Goal: Check status

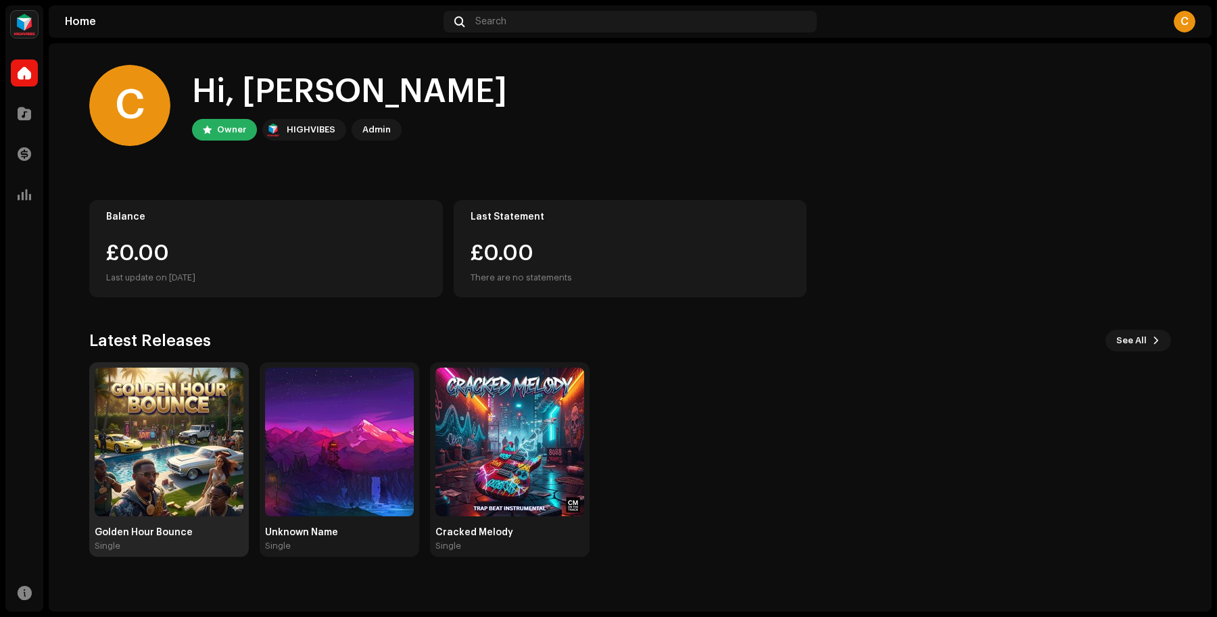
click at [189, 406] on img at bounding box center [169, 442] width 149 height 149
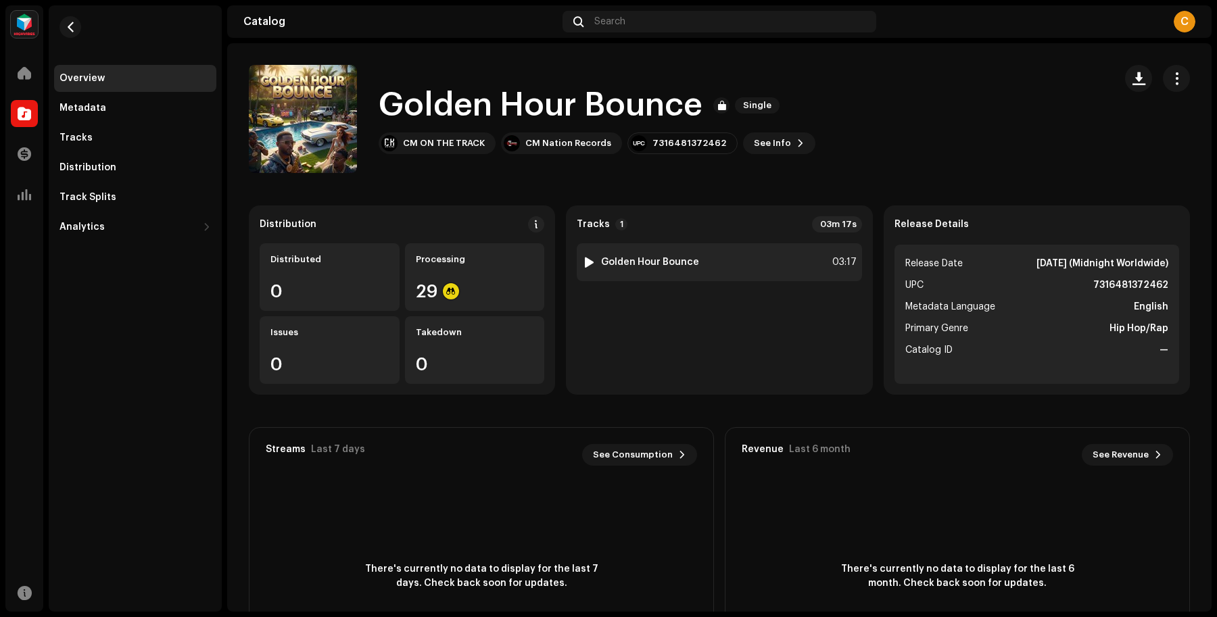
click at [689, 253] on div "1 Golden Hour Bounce 03:17" at bounding box center [719, 262] width 285 height 38
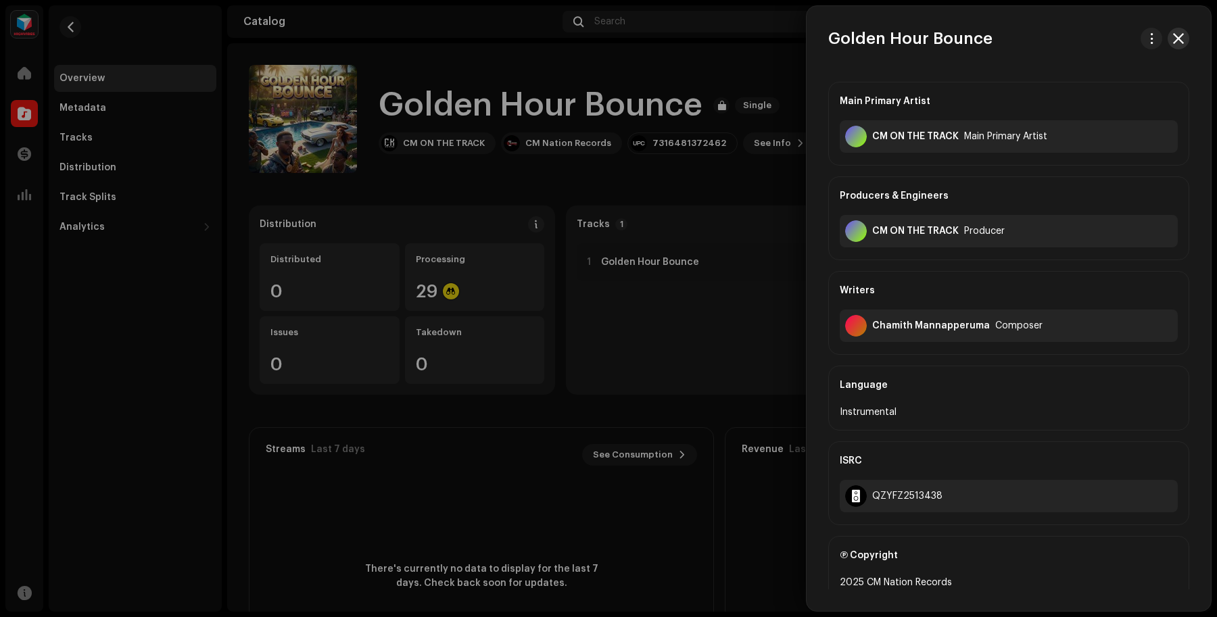
click at [1176, 39] on span "button" at bounding box center [1178, 38] width 11 height 11
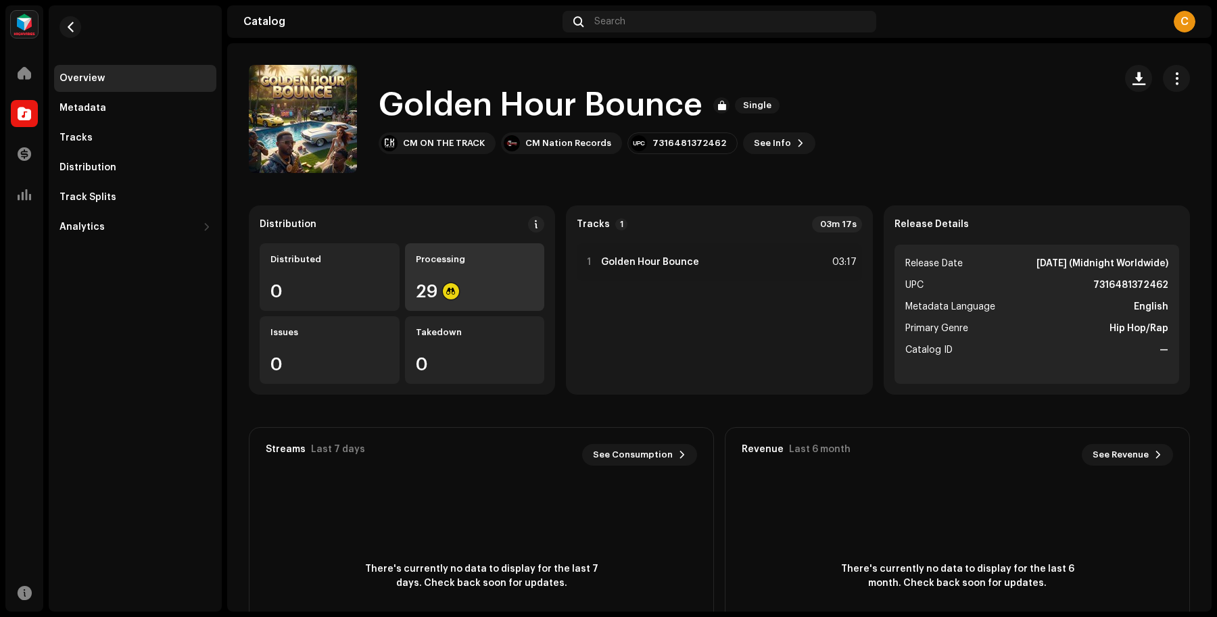
click at [453, 275] on div "Processing 29" at bounding box center [475, 277] width 140 height 68
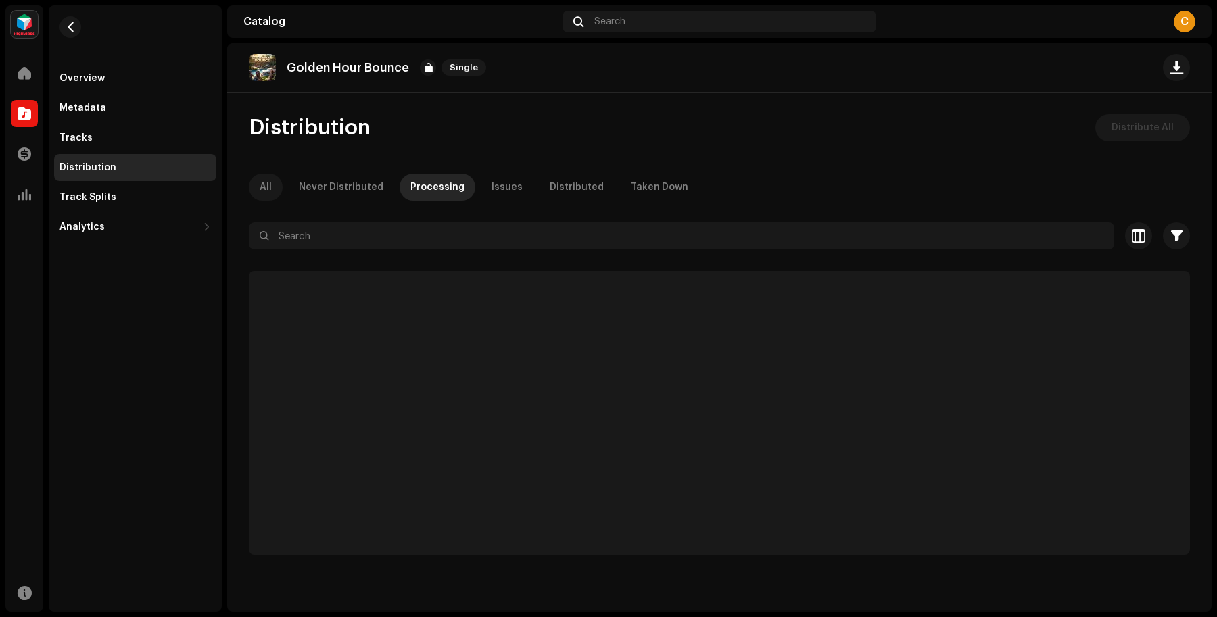
click at [276, 190] on p-tab "All" at bounding box center [266, 187] width 34 height 27
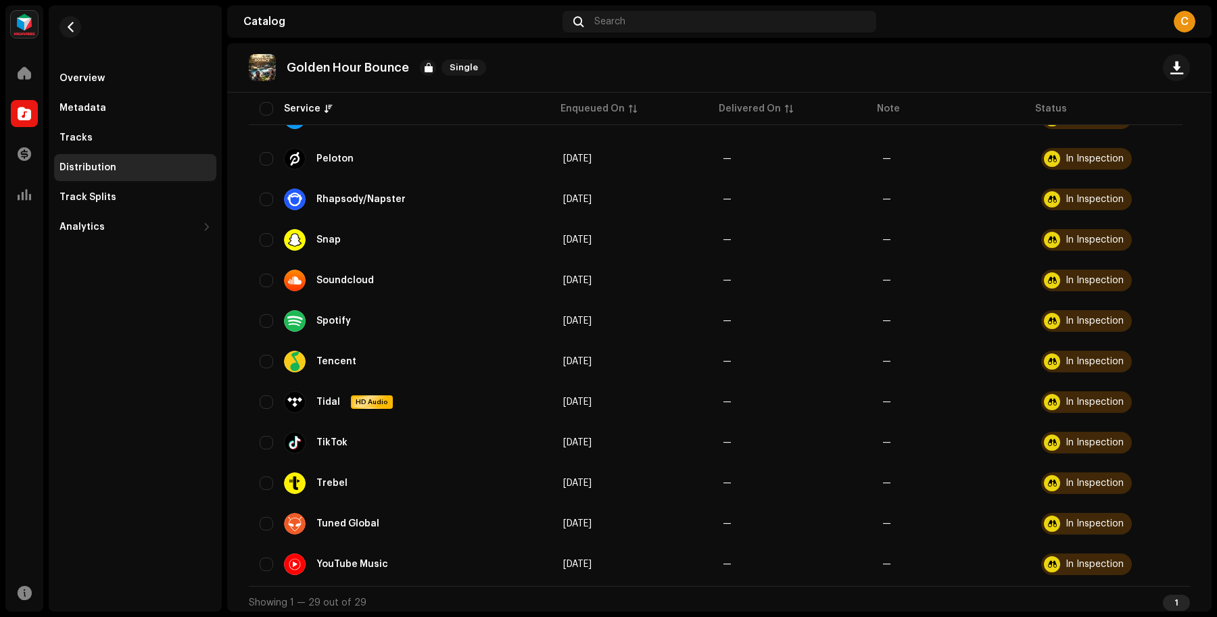
scroll to position [677, 0]
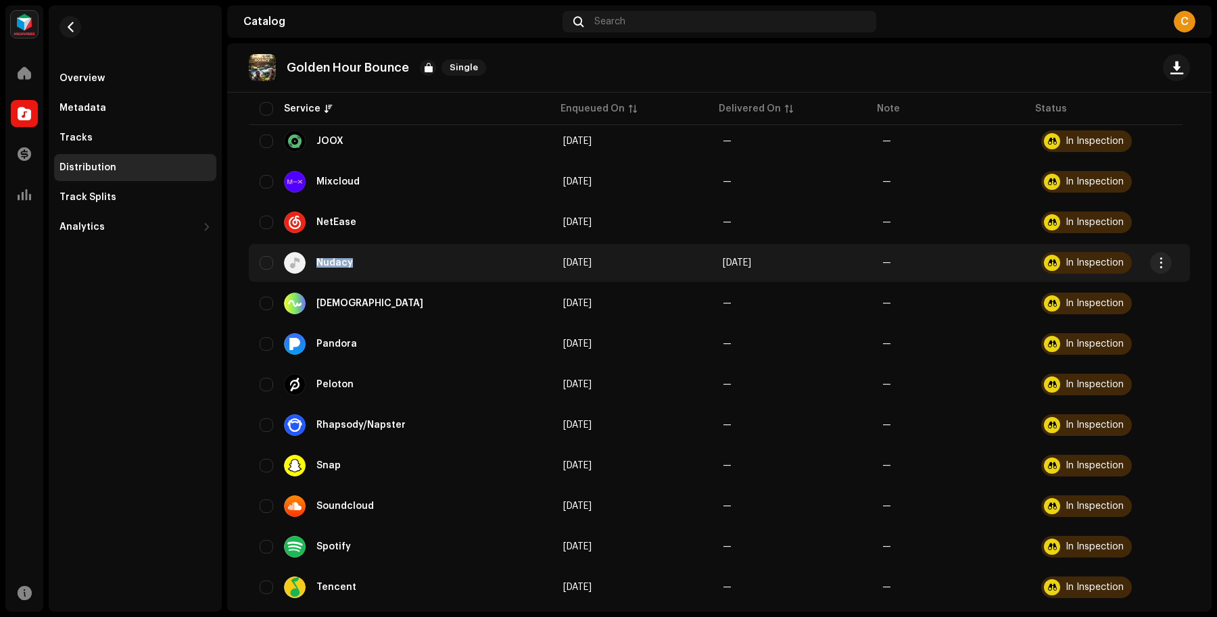
drag, startPoint x: 311, startPoint y: 252, endPoint x: 377, endPoint y: 265, distance: 67.5
click at [377, 265] on div "Nudacy" at bounding box center [401, 263] width 282 height 22
copy div "Nudacy"
click at [1049, 261] on div at bounding box center [1052, 263] width 16 height 16
click at [674, 254] on td "[DATE]" at bounding box center [632, 263] width 160 height 38
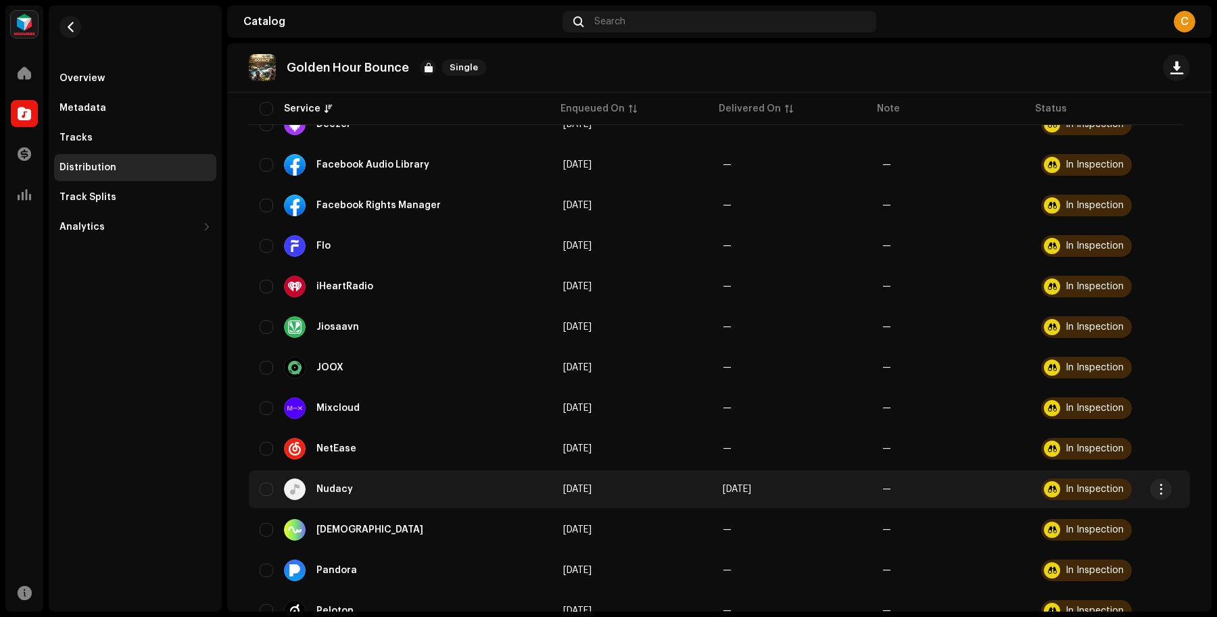
scroll to position [338, 0]
